Goal: Check status: Check status

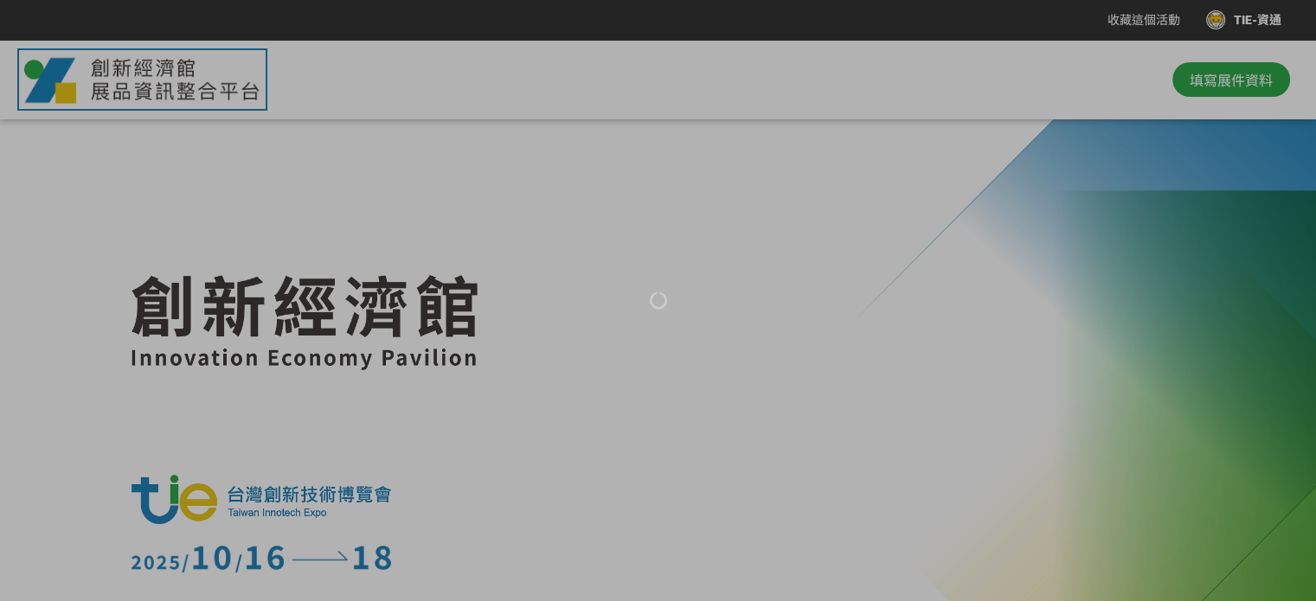
click at [1242, 21] on div at bounding box center [658, 300] width 1316 height 601
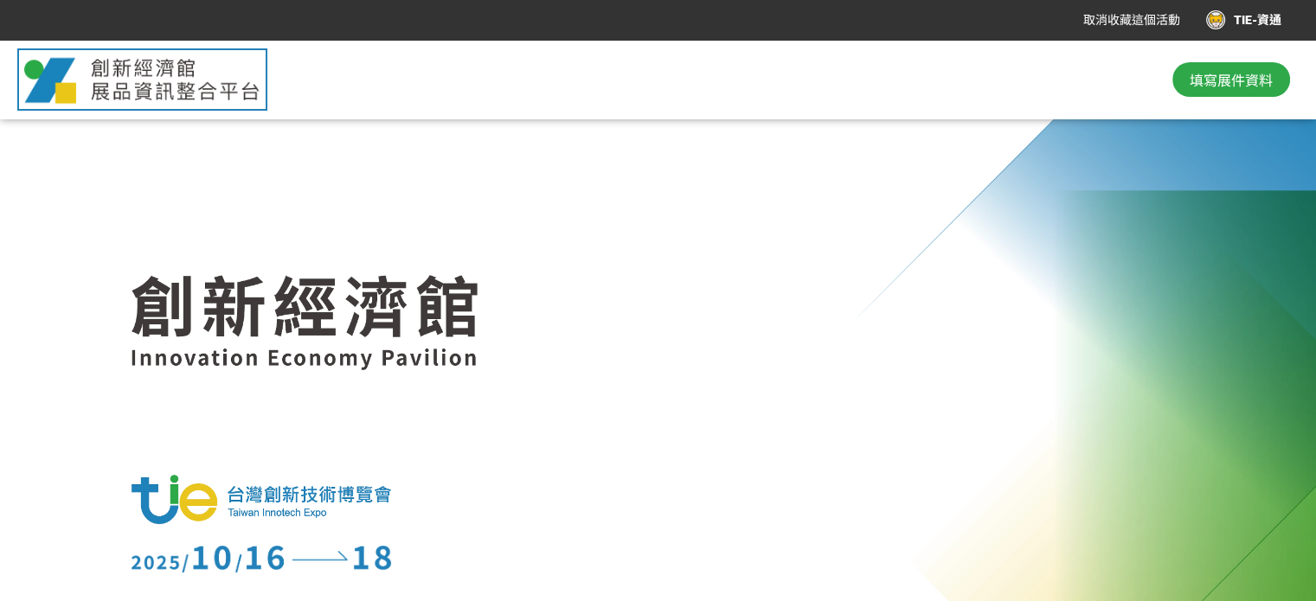
click at [1215, 27] on div "TIE-資通" at bounding box center [1243, 19] width 75 height 19
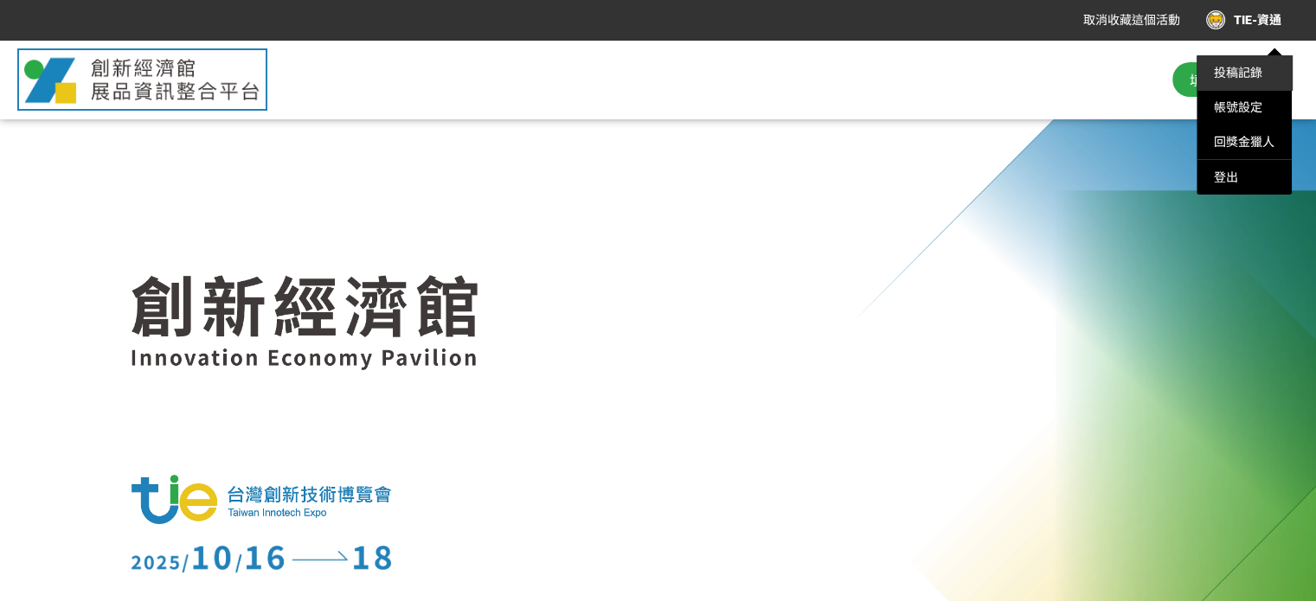
click at [1249, 71] on link "投稿記錄" at bounding box center [1238, 73] width 48 height 14
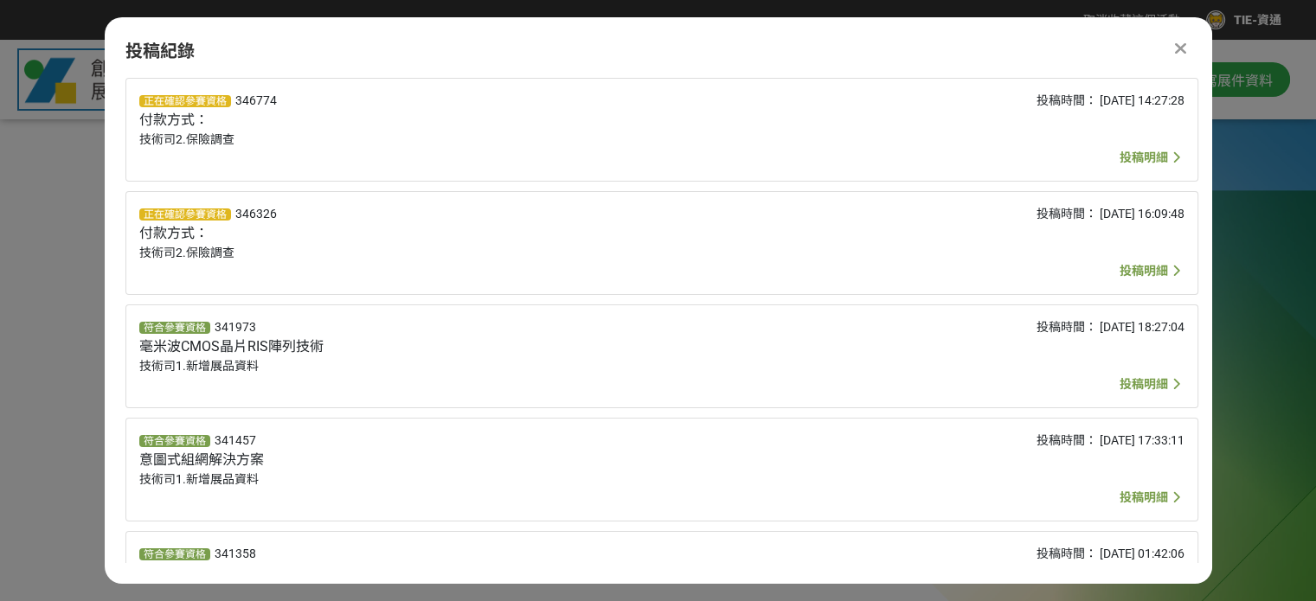
click at [1152, 269] on span "投稿明細" at bounding box center [1144, 271] width 48 height 14
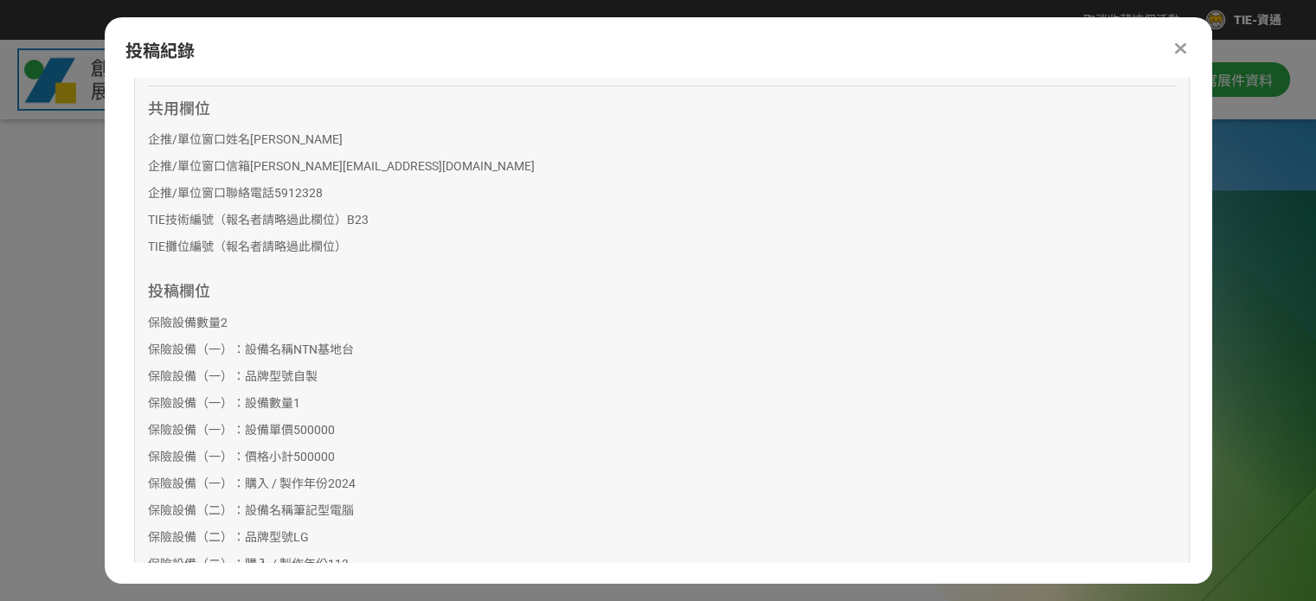
scroll to position [87, 0]
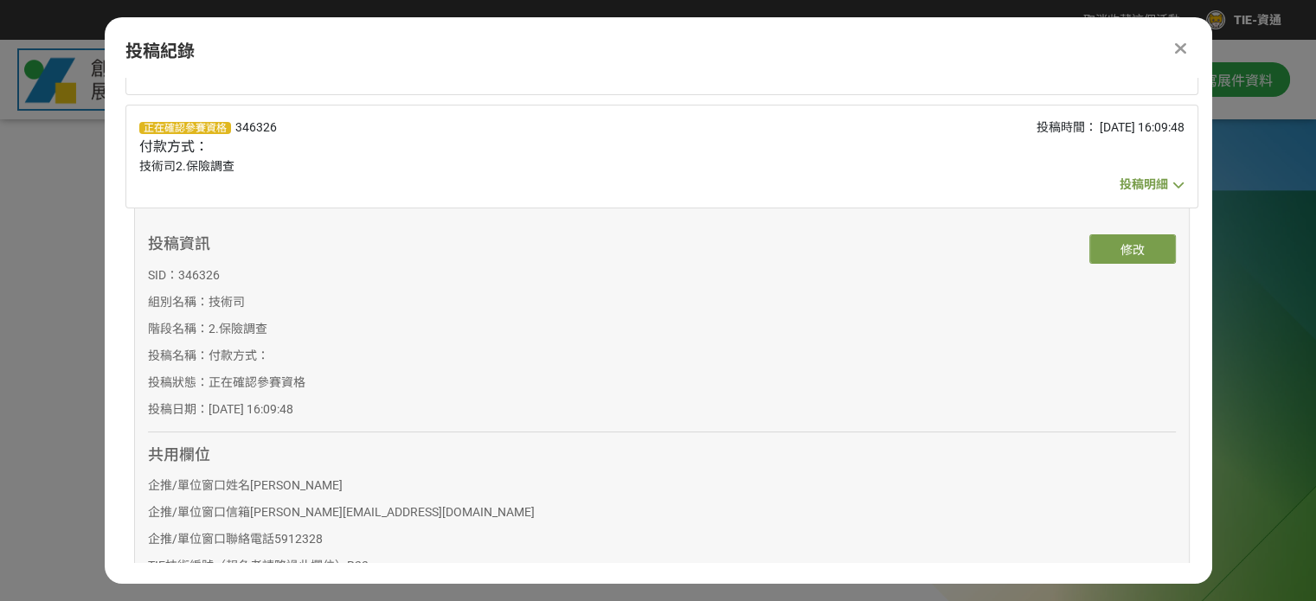
click at [1153, 186] on span "投稿明細" at bounding box center [1144, 184] width 48 height 14
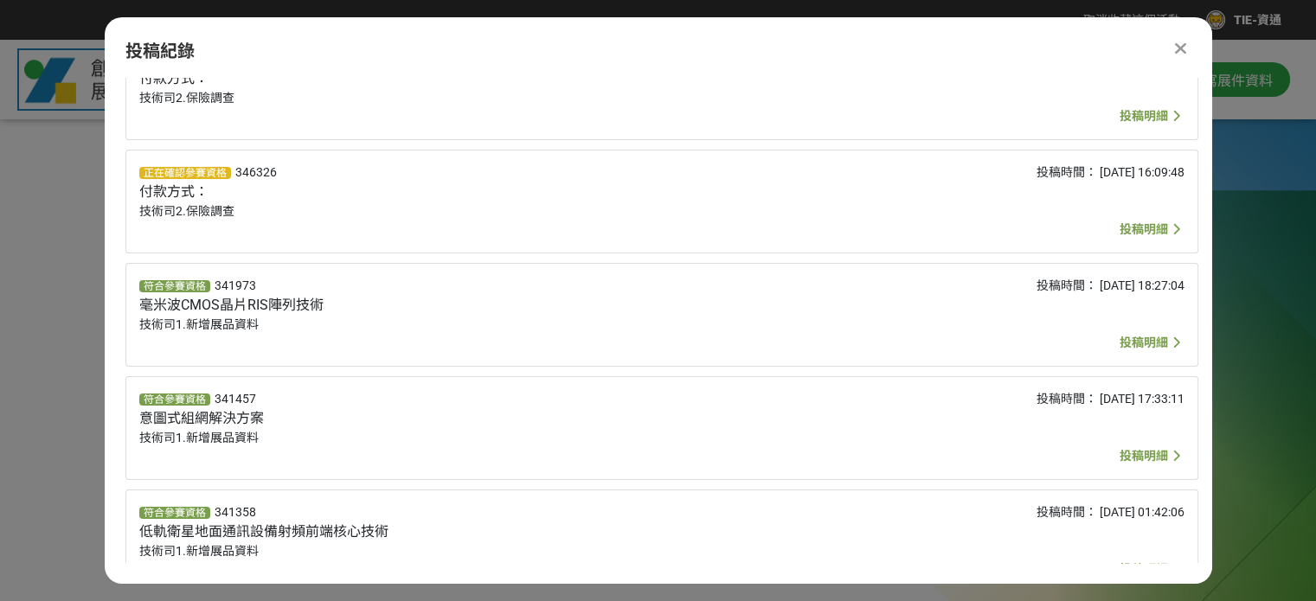
scroll to position [0, 0]
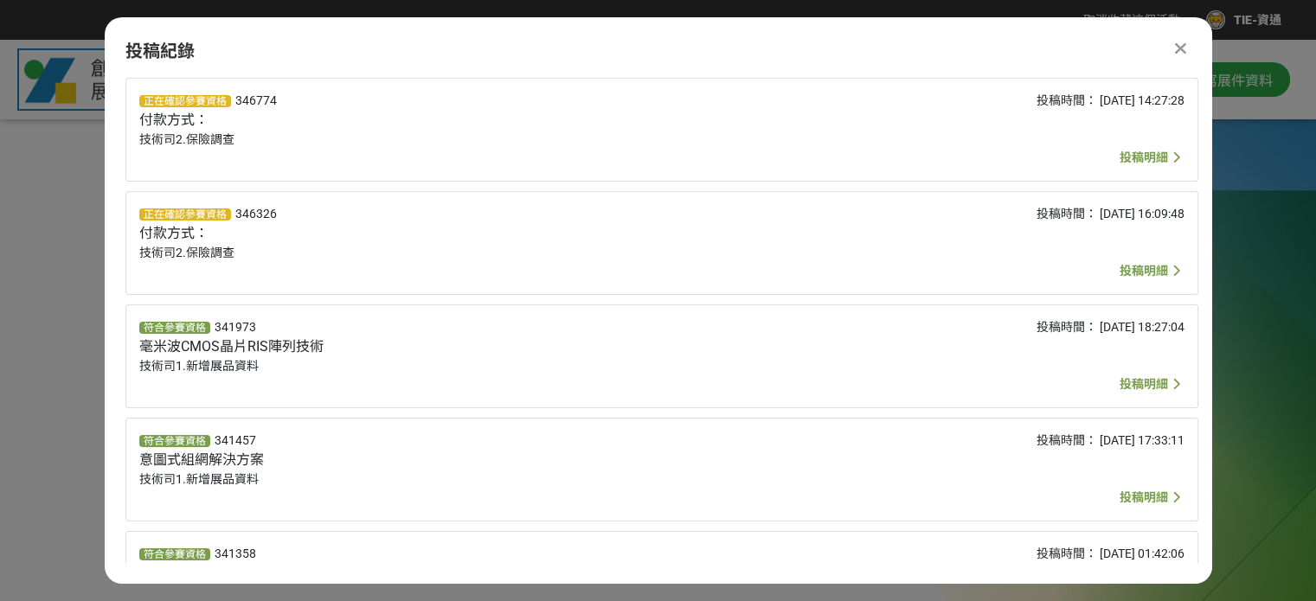
click at [1153, 151] on span "投稿明細" at bounding box center [1144, 158] width 48 height 14
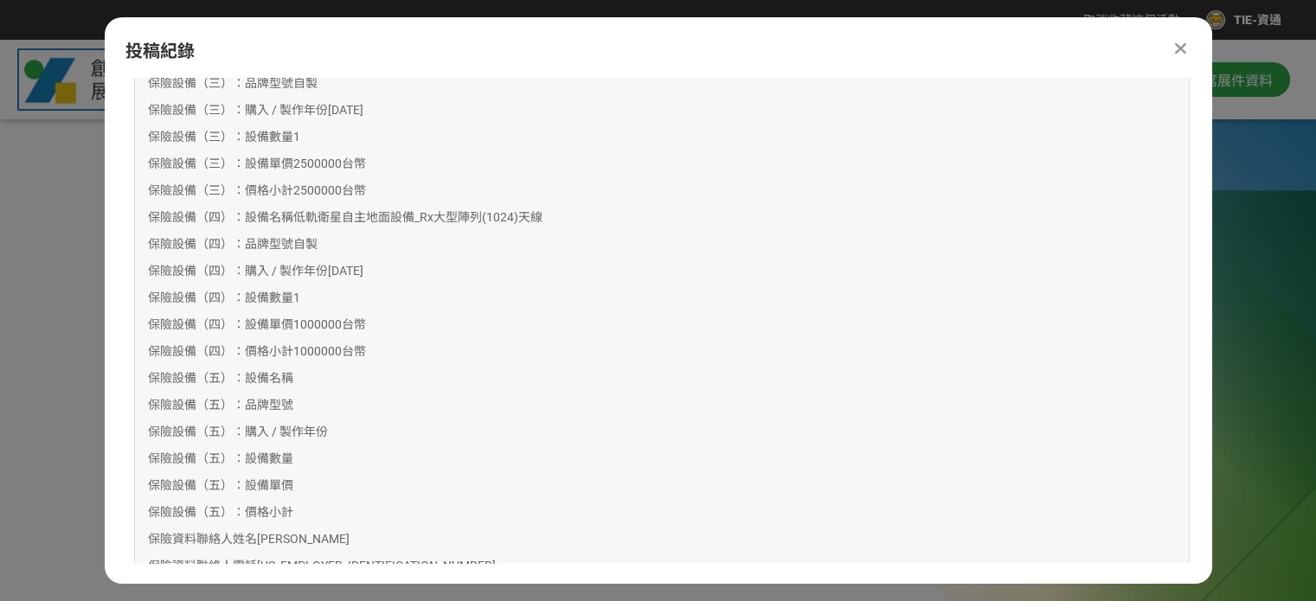
scroll to position [692, 0]
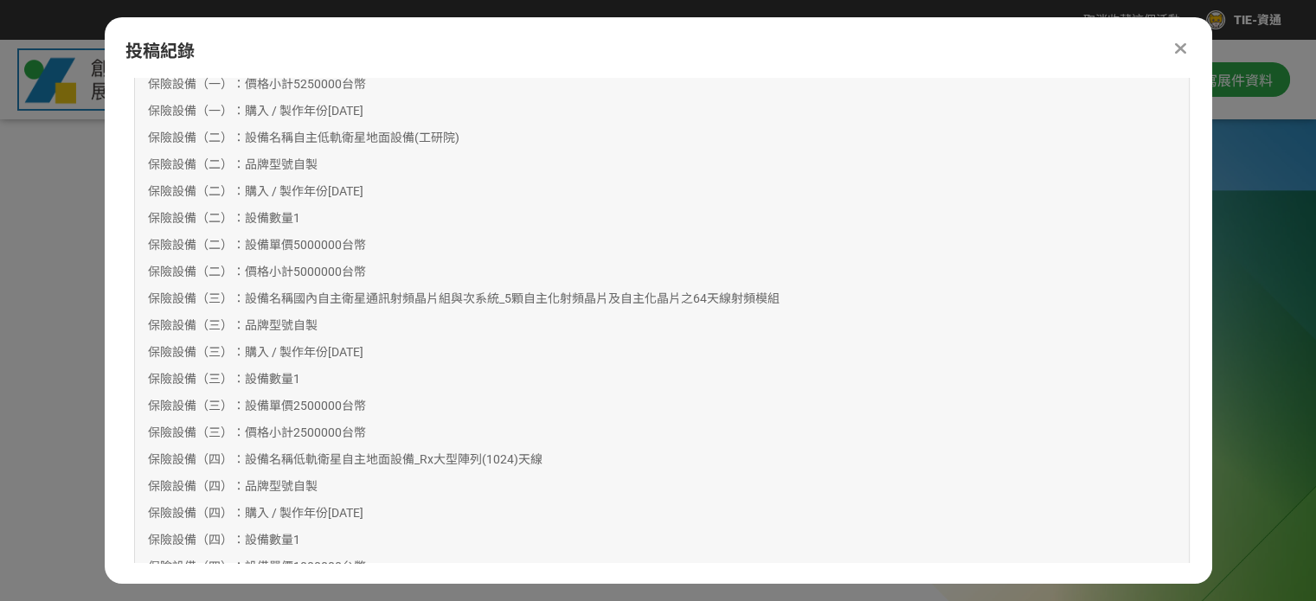
click at [1180, 48] on icon at bounding box center [1180, 48] width 13 height 17
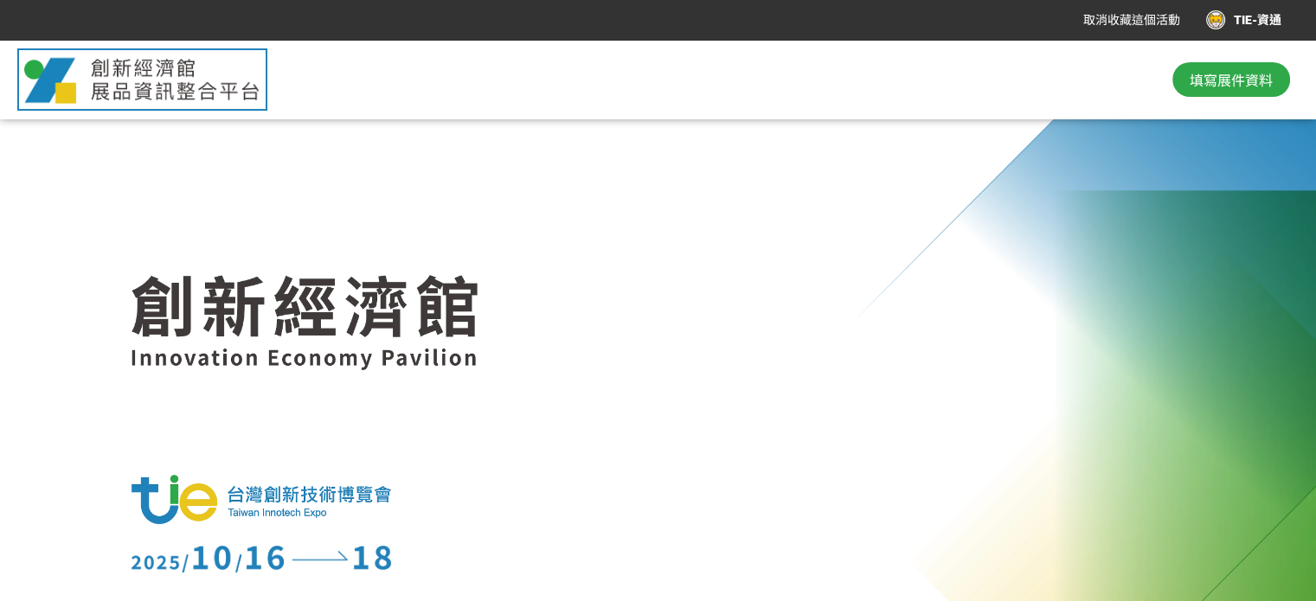
click at [1253, 20] on div "TIE-資通" at bounding box center [1243, 19] width 75 height 19
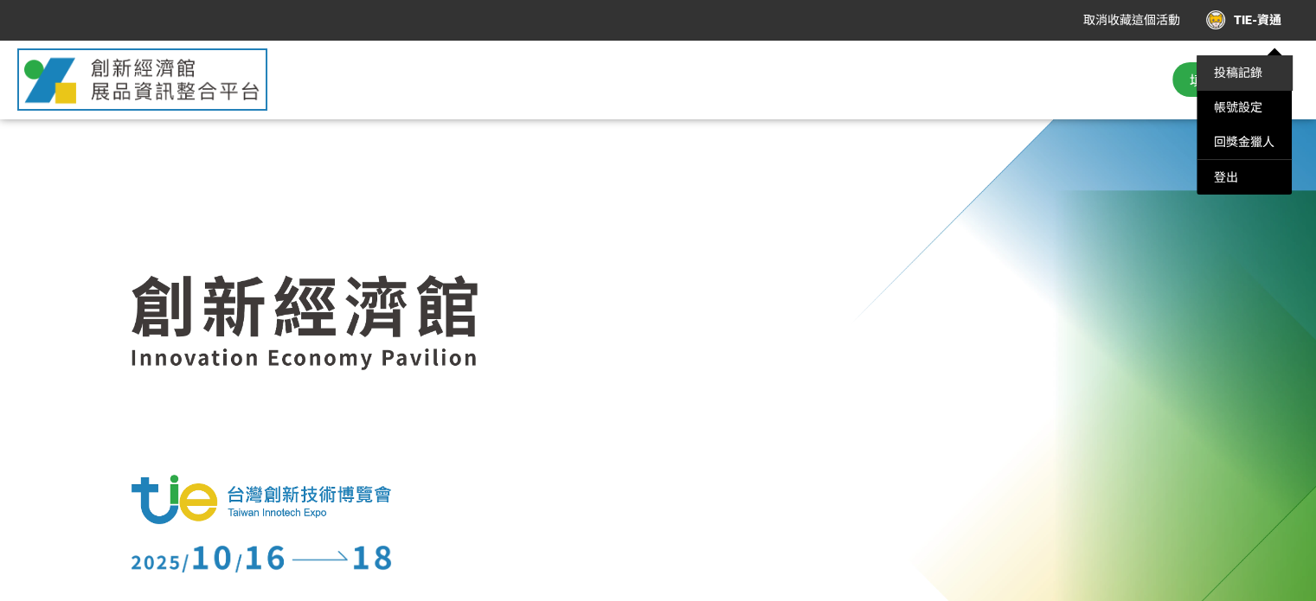
click at [1272, 78] on li "投稿記錄" at bounding box center [1244, 72] width 95 height 35
click at [720, 380] on div at bounding box center [658, 300] width 1316 height 601
